Goal: Navigation & Orientation: Find specific page/section

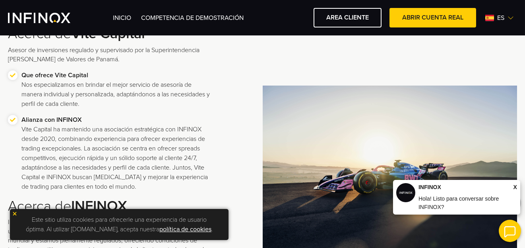
scroll to position [278, 0]
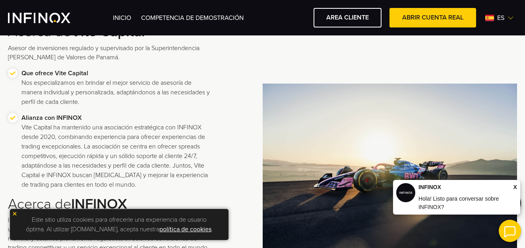
click at [514, 186] on span "X" at bounding box center [516, 187] width 4 height 8
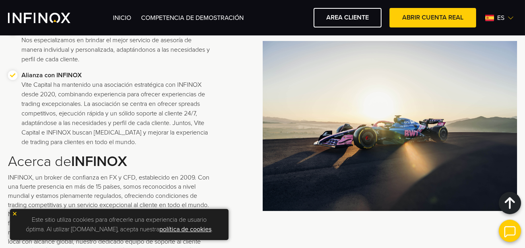
scroll to position [318, 0]
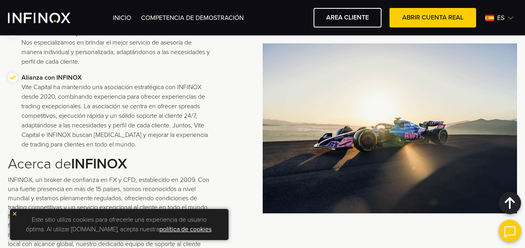
click at [134, 117] on p "Alianza con INFINOX Vite Capital ha mantenido una asociación estratégica con IN…" at bounding box center [116, 111] width 190 height 76
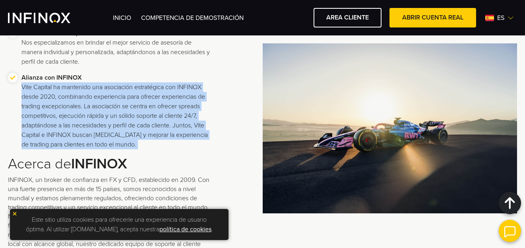
click at [134, 117] on p "Alianza con INFINOX Vite Capital ha mantenido una asociación estratégica con IN…" at bounding box center [116, 111] width 190 height 76
click at [141, 138] on p "Alianza con INFINOX Vite Capital ha mantenido una asociación estratégica con IN…" at bounding box center [116, 111] width 190 height 76
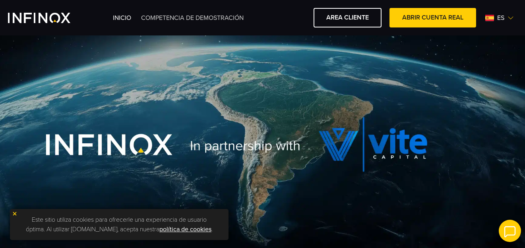
click at [156, 20] on link "Competencia de Demostración" at bounding box center [192, 18] width 103 height 8
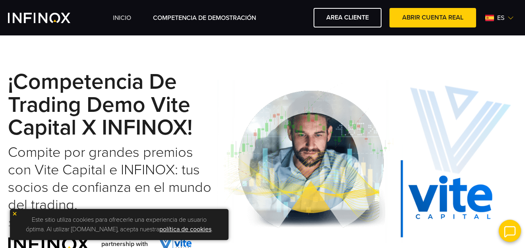
click at [122, 20] on link "INICIO" at bounding box center [122, 18] width 18 height 10
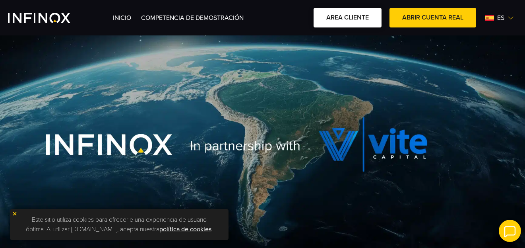
click at [346, 22] on link "AREA CLIENTE" at bounding box center [348, 17] width 68 height 19
